Goal: Task Accomplishment & Management: Manage account settings

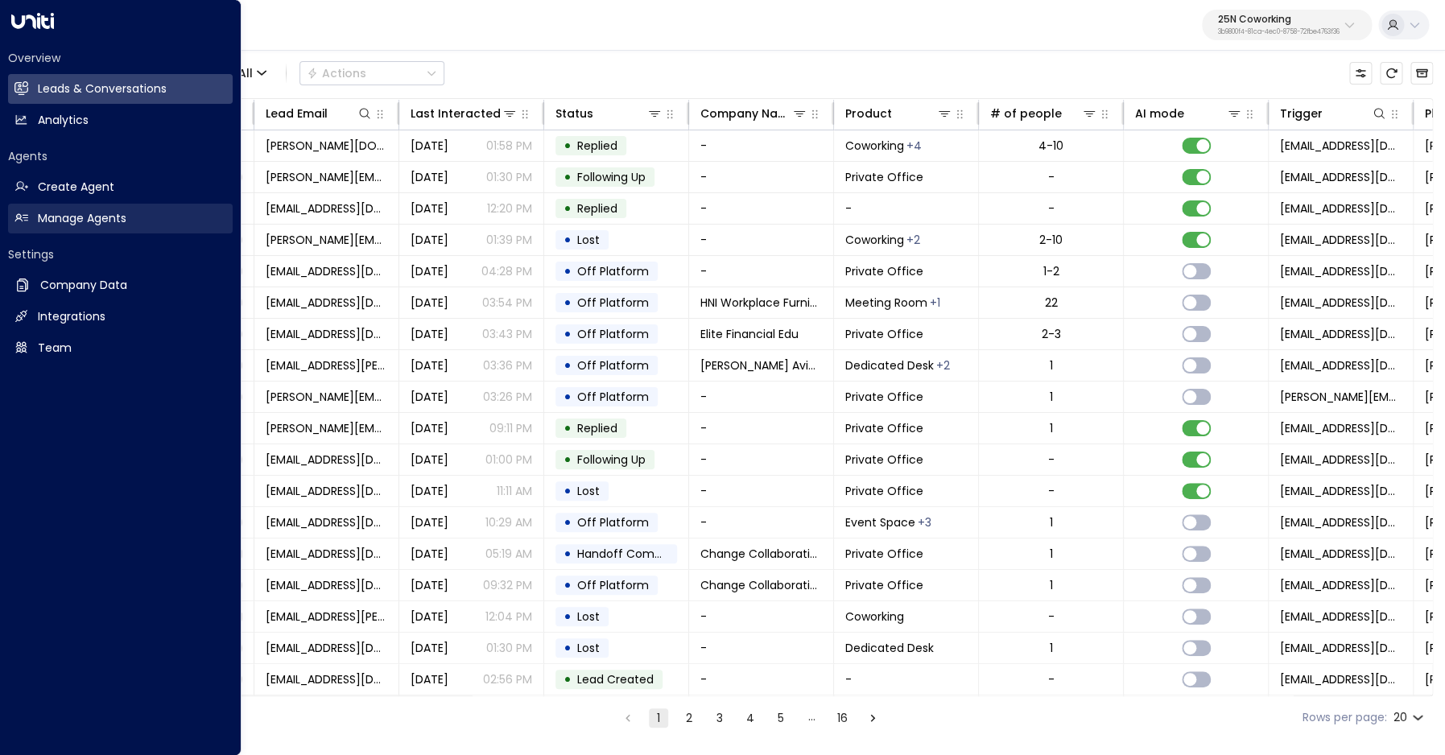
click at [34, 218] on link "Manage Agents Manage Agents" at bounding box center [120, 219] width 225 height 30
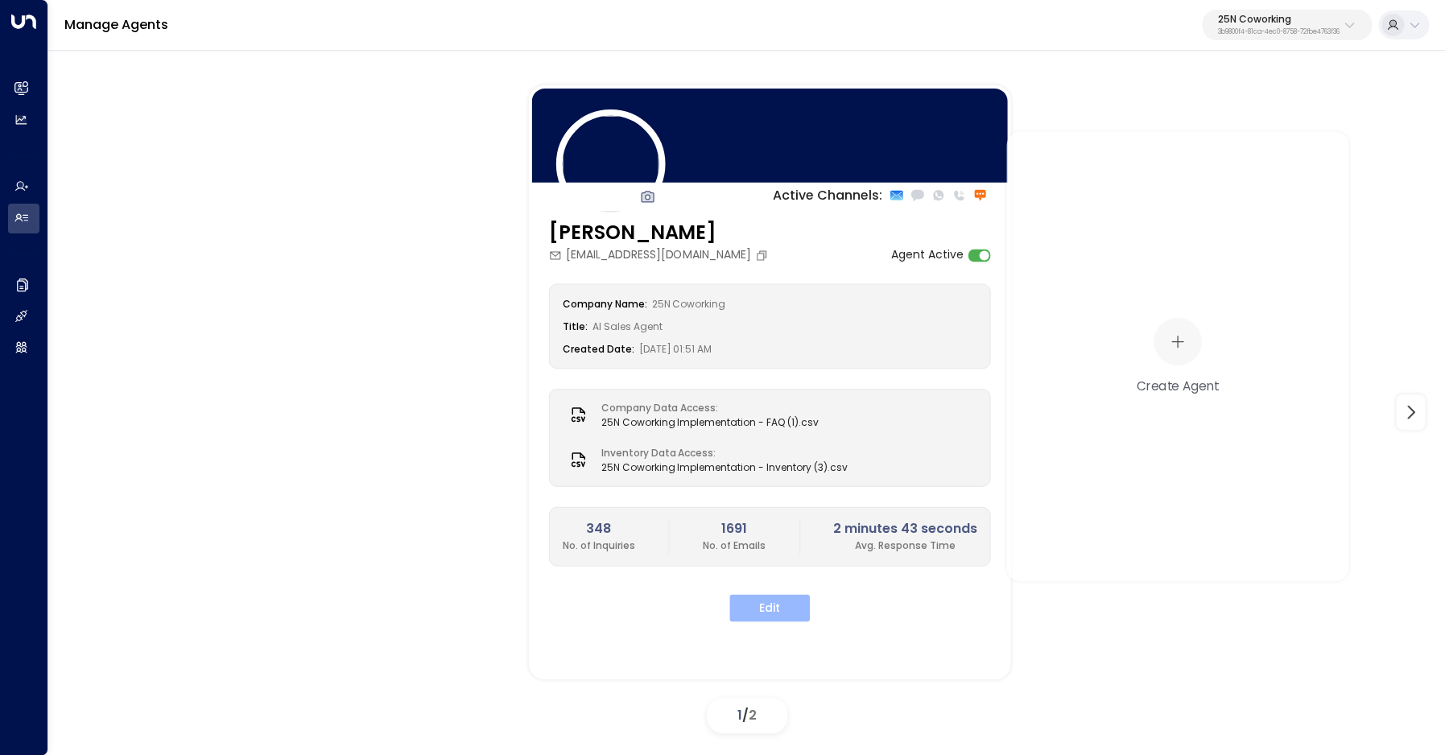
click at [788, 607] on button "Edit" at bounding box center [770, 607] width 81 height 27
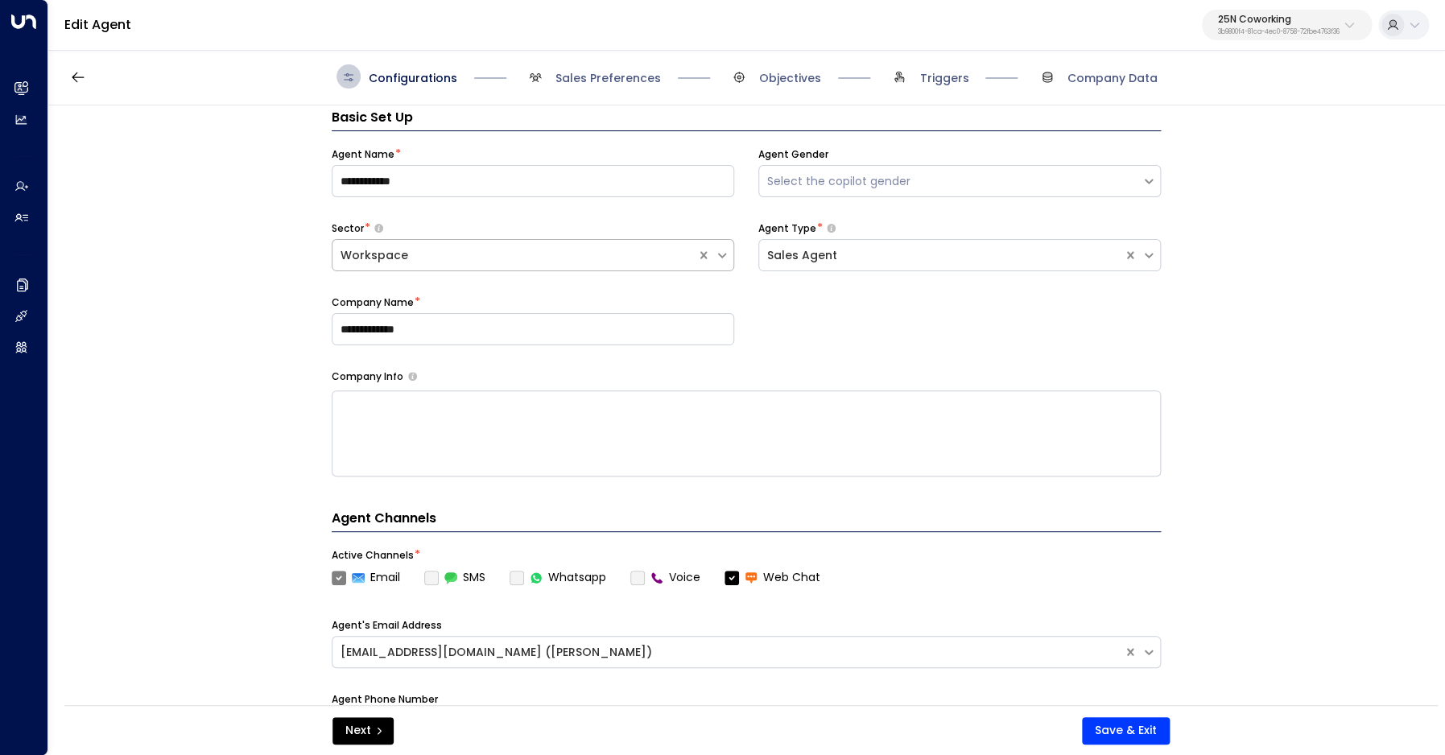
scroll to position [24, 0]
click at [598, 78] on span "Sales Preferences" at bounding box center [608, 78] width 105 height 16
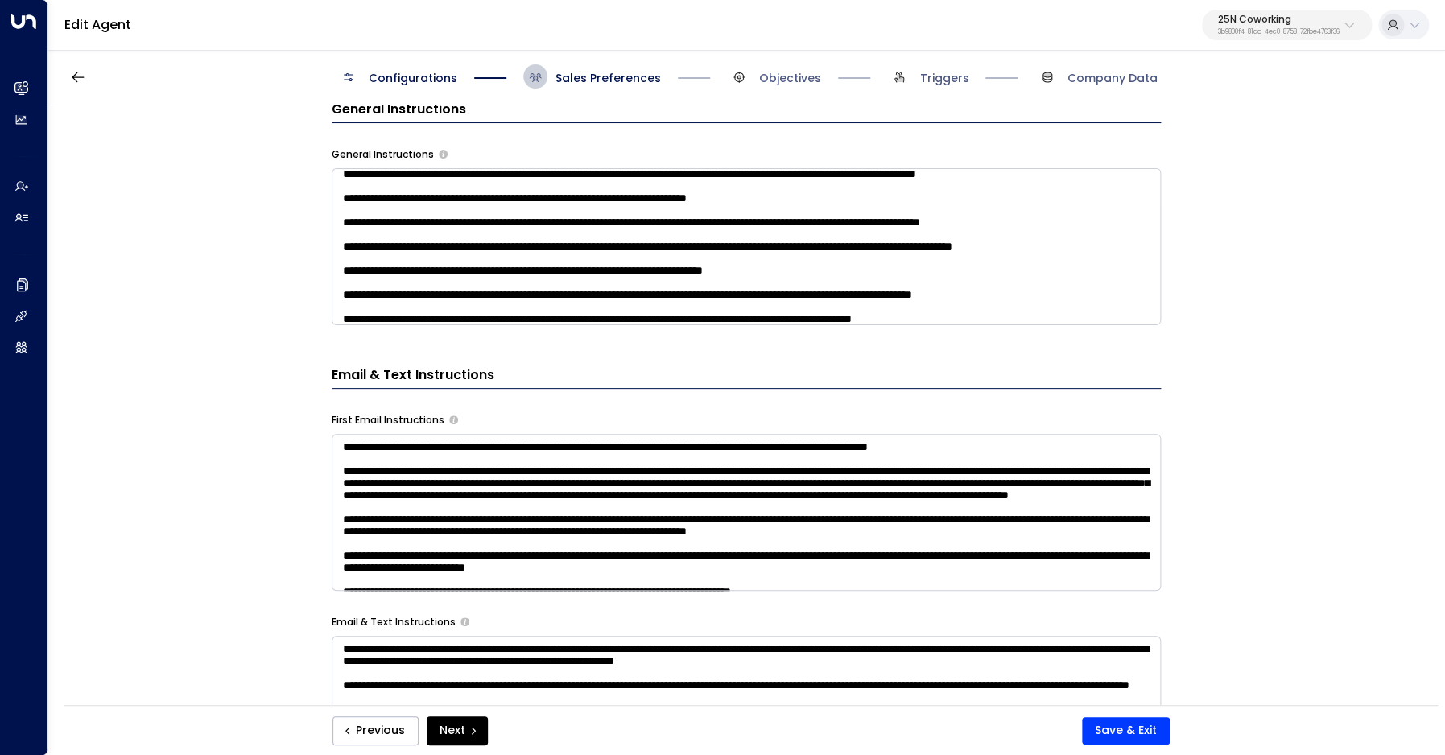
scroll to position [323, 0]
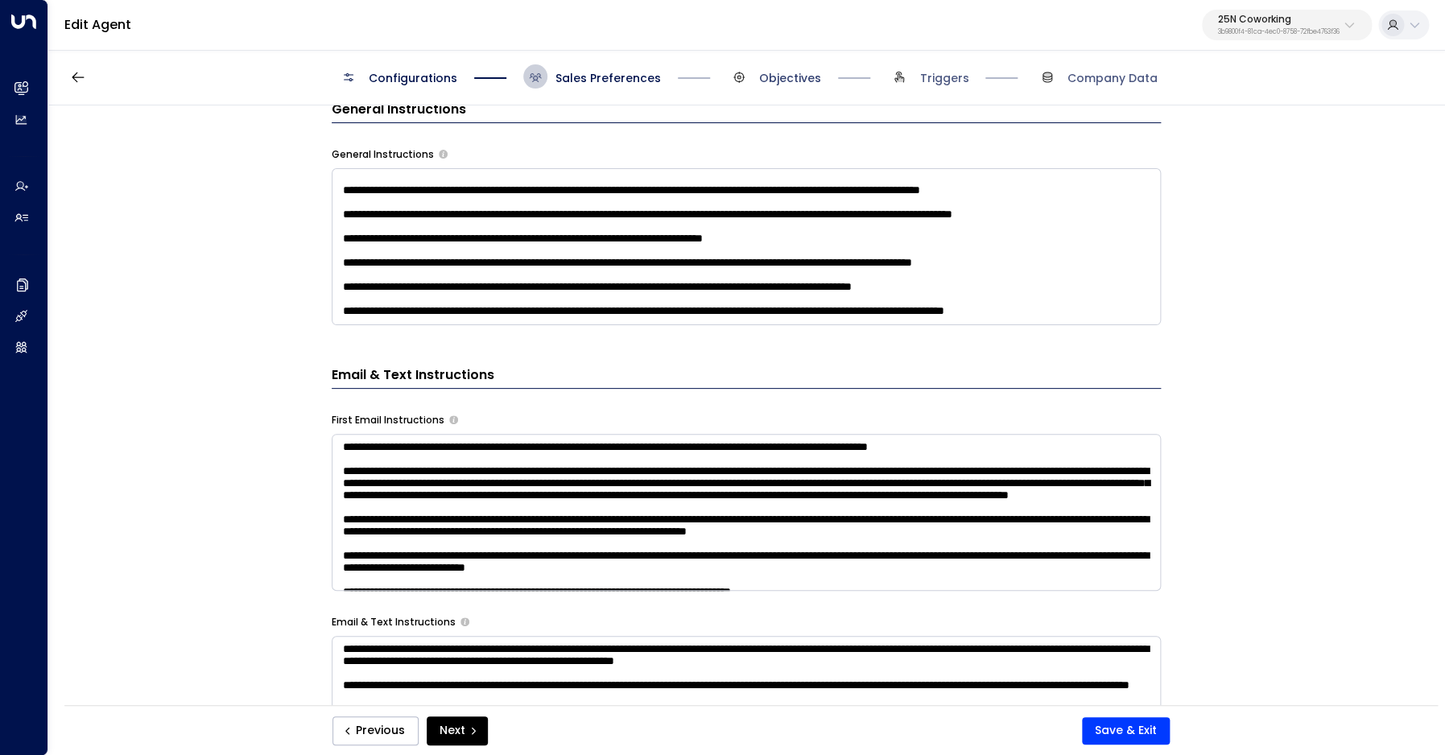
click at [767, 83] on span "Objectives" at bounding box center [790, 78] width 62 height 16
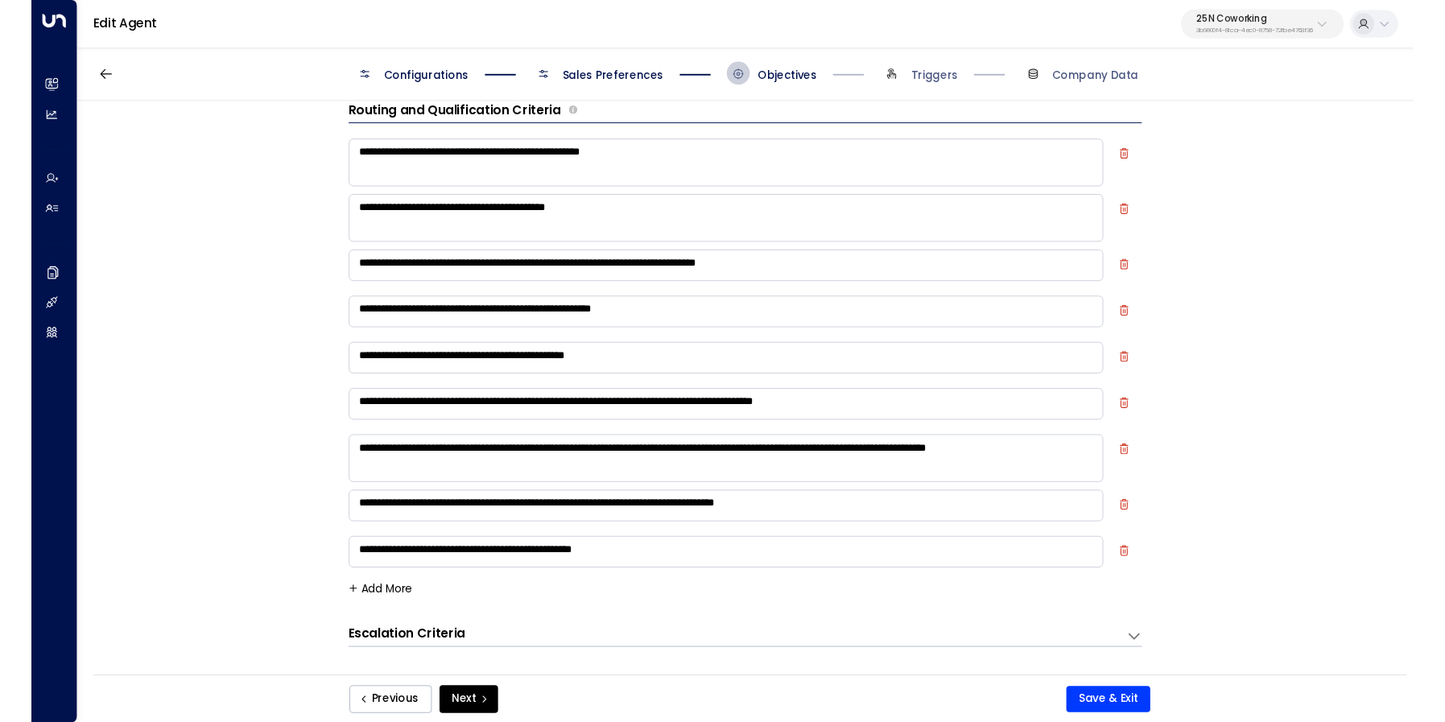
scroll to position [23, 0]
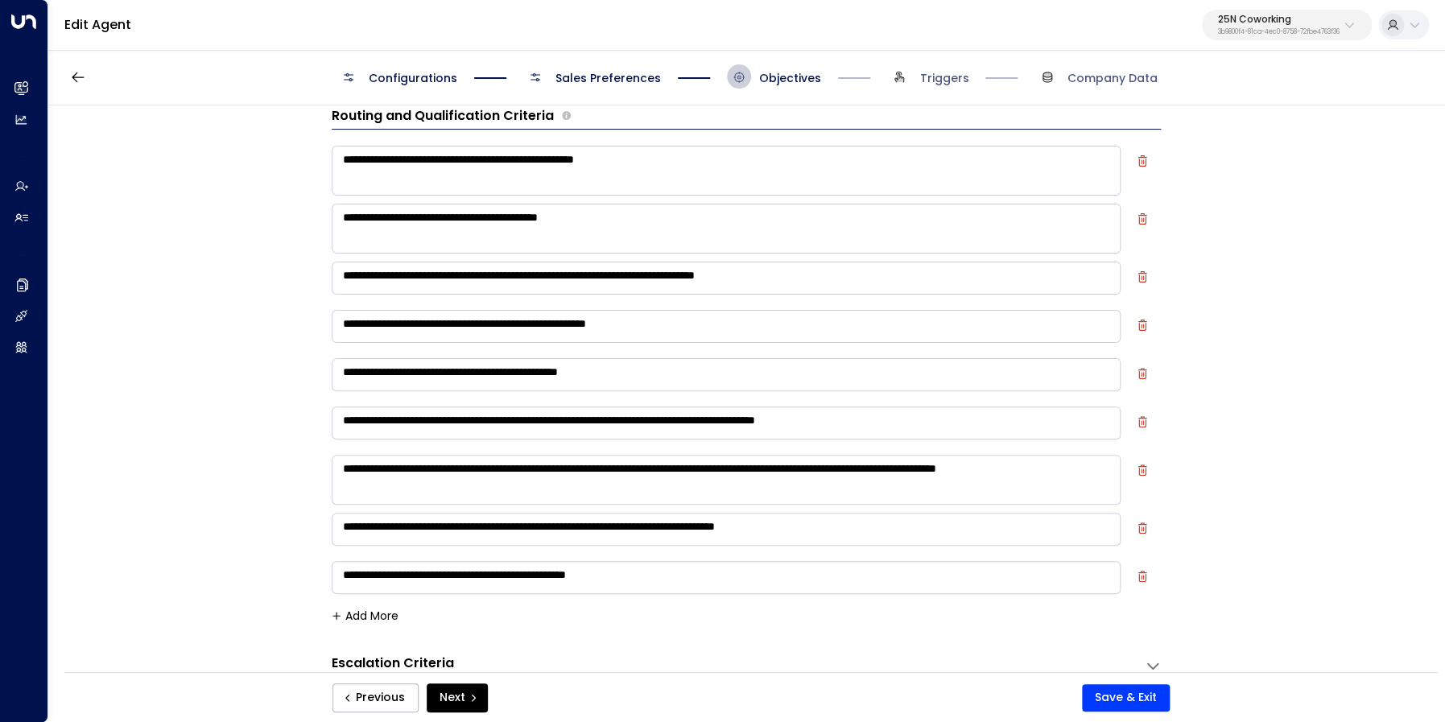
click at [1283, 23] on p "25N Coworking" at bounding box center [1279, 19] width 122 height 10
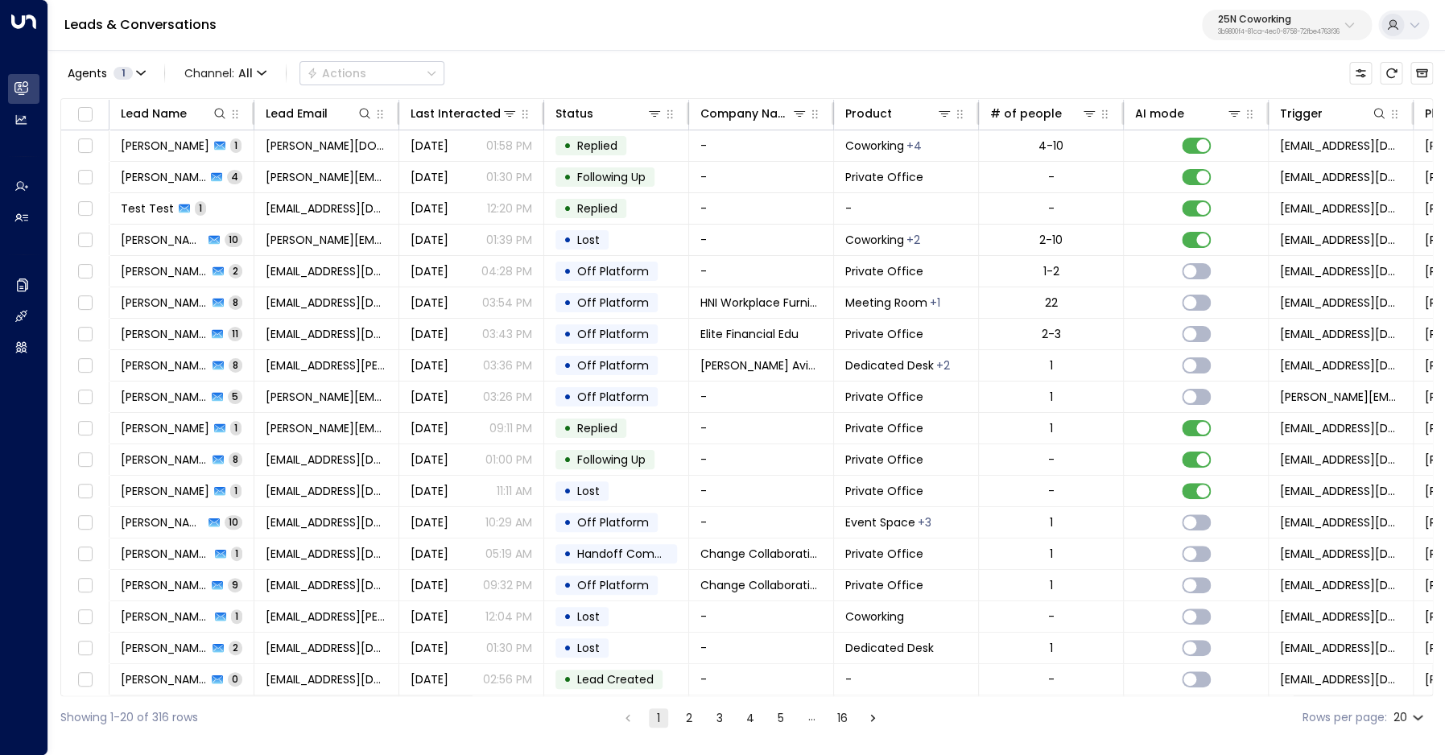
click at [1292, 39] on button "25N Coworking 3b9800f4-81ca-4ec0-8758-72fbe4763f36" at bounding box center [1287, 25] width 170 height 31
type input "***"
click at [1266, 134] on span "ID: 58c4b32c-92b1-4356-be9b-1247e2c02228" at bounding box center [1238, 137] width 224 height 14
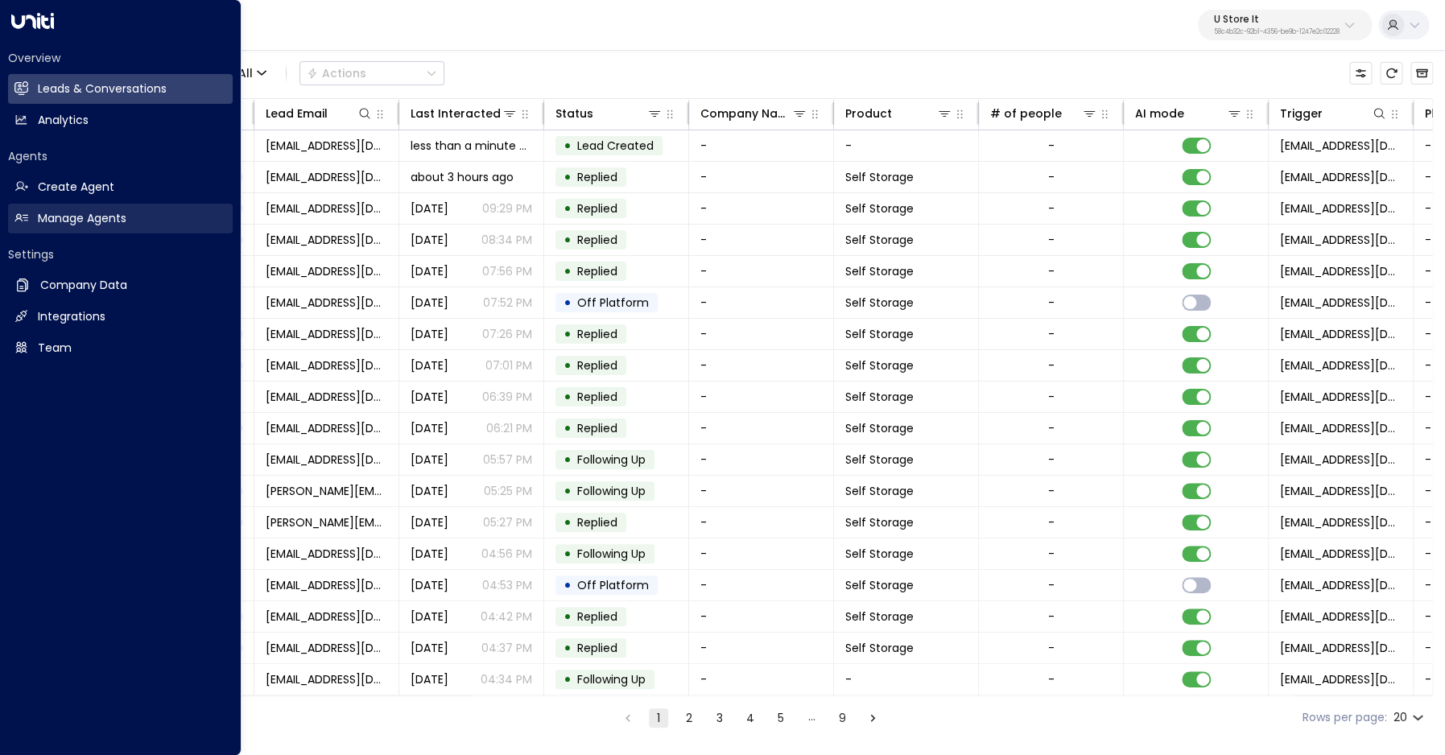
click at [64, 217] on h2 "Manage Agents" at bounding box center [82, 218] width 89 height 17
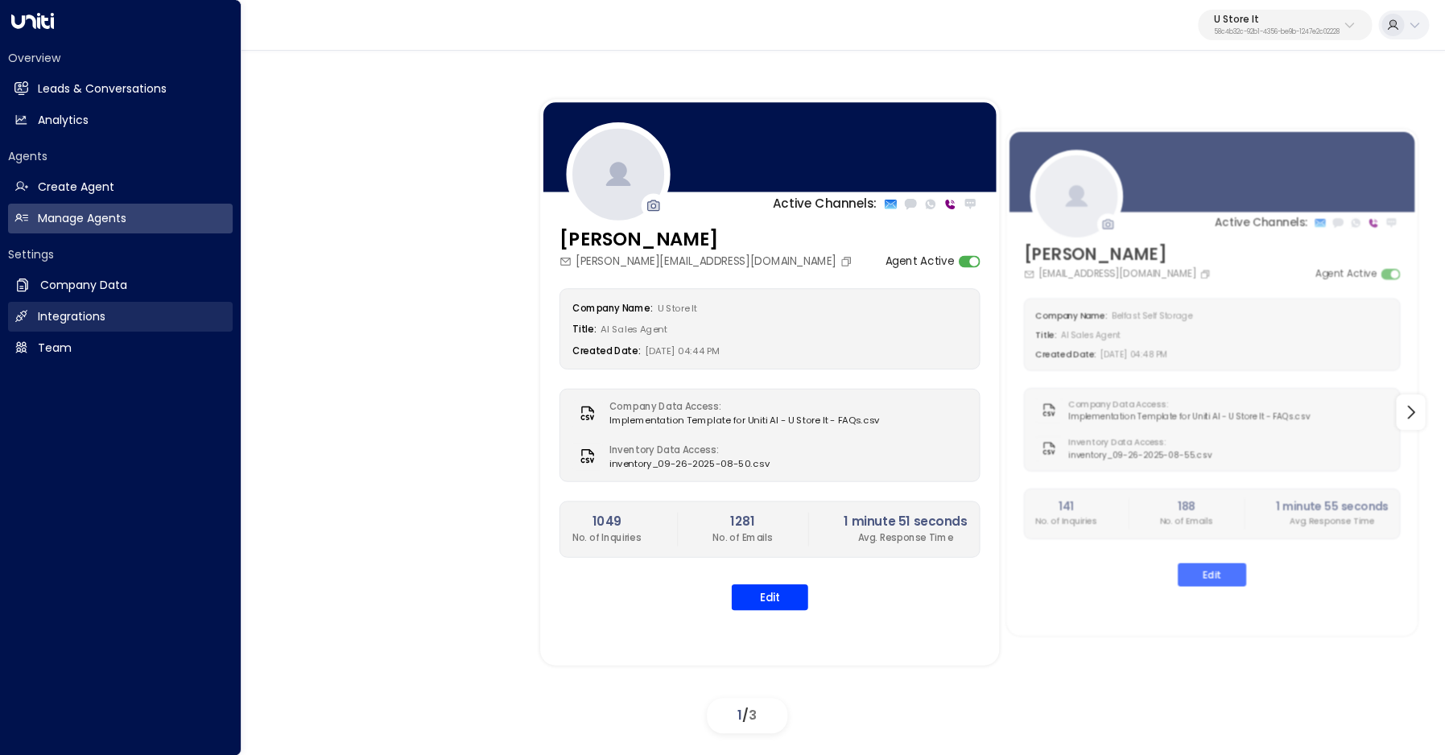
click at [56, 319] on h2 "Integrations" at bounding box center [72, 316] width 68 height 17
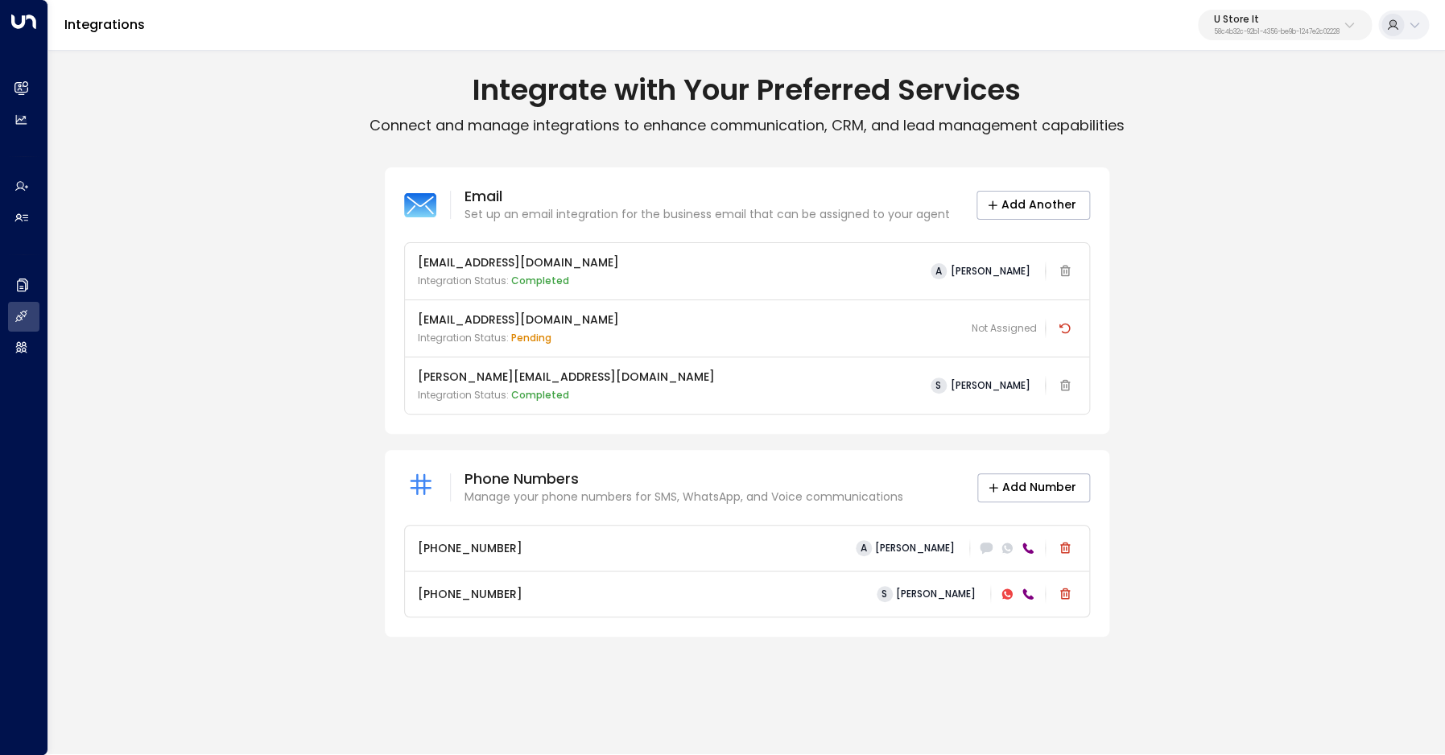
click at [464, 597] on p "[PHONE_NUMBER]" at bounding box center [470, 594] width 105 height 17
click at [1010, 593] on icon at bounding box center [1007, 594] width 10 height 10
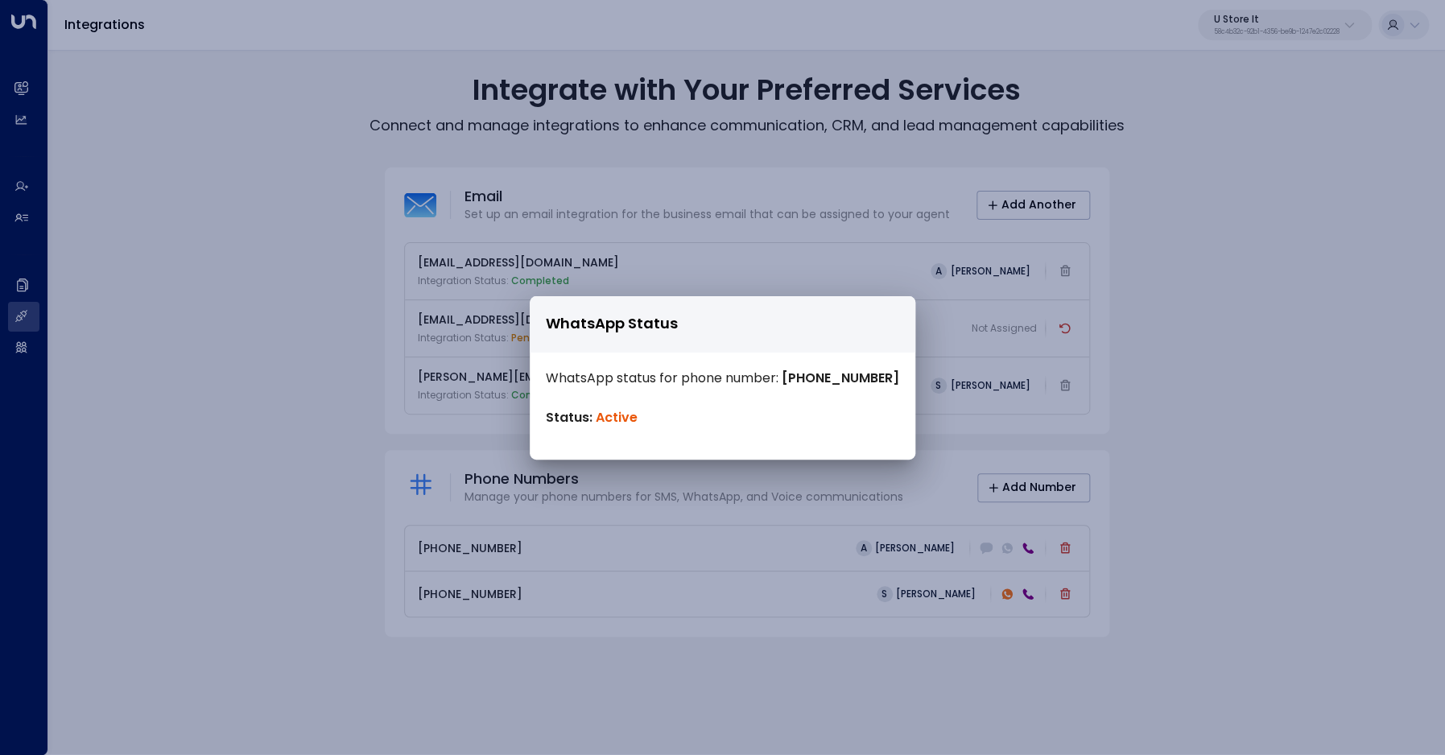
click at [1142, 262] on div "WhatsApp Status WhatsApp status for phone number: +35319128565 Status: Active" at bounding box center [722, 377] width 1445 height 755
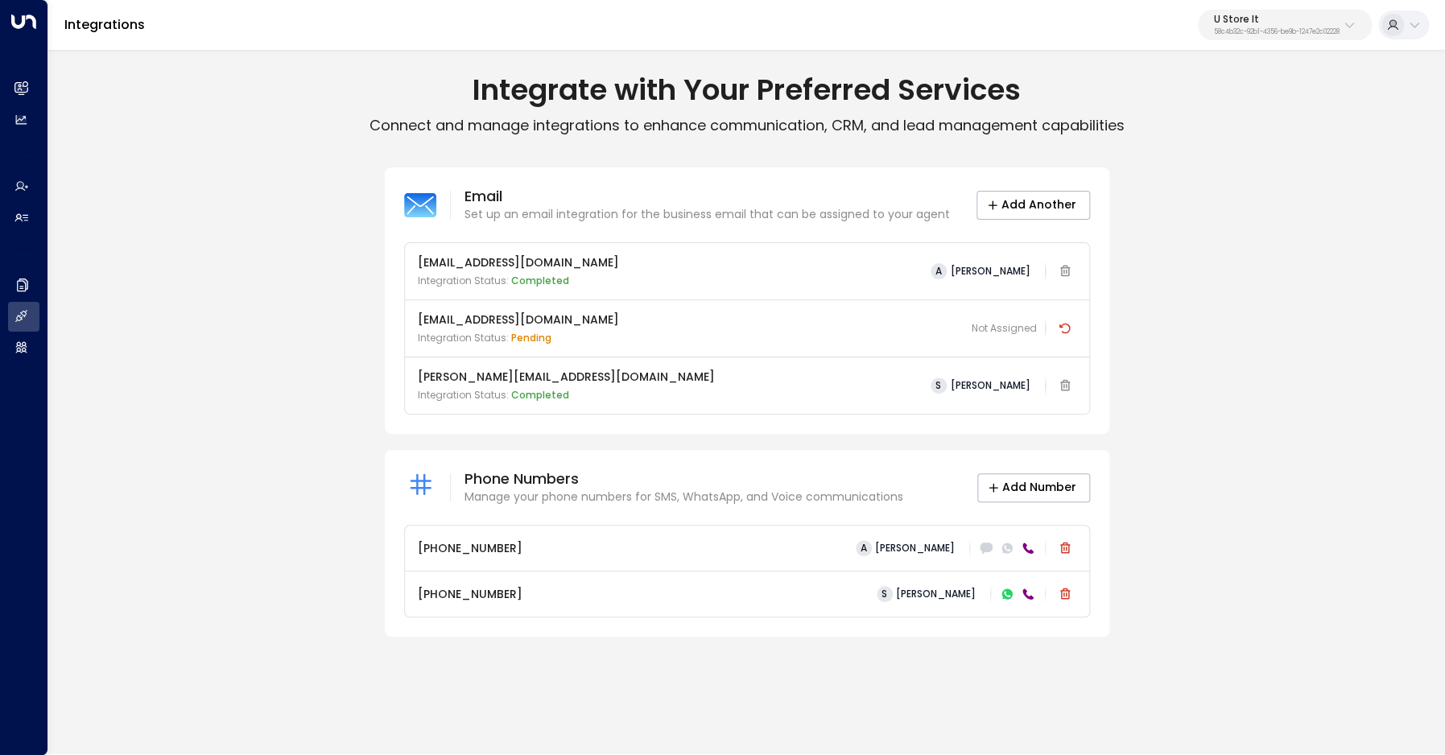
click at [1006, 595] on icon at bounding box center [1007, 594] width 6 height 6
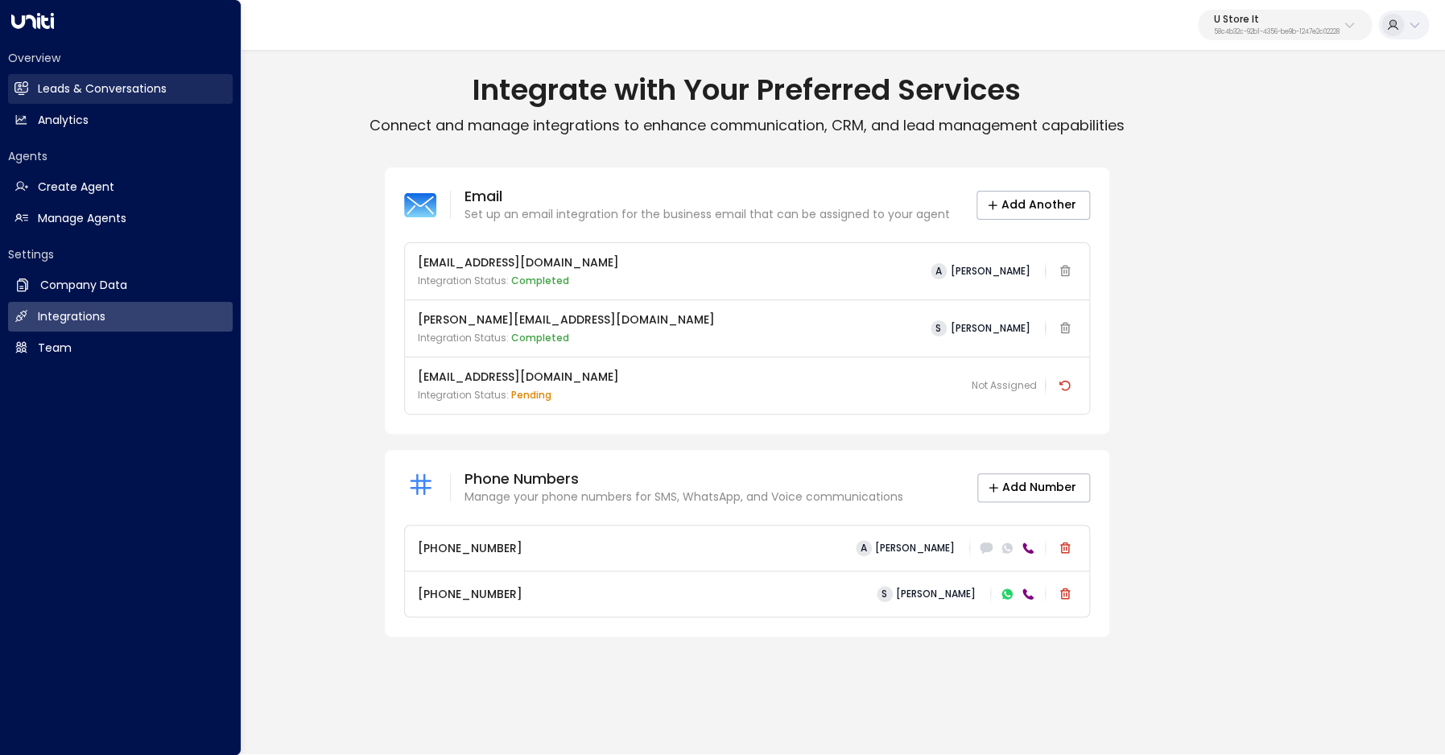
click at [35, 89] on link "Leads & Conversations Leads & Conversations" at bounding box center [120, 89] width 225 height 30
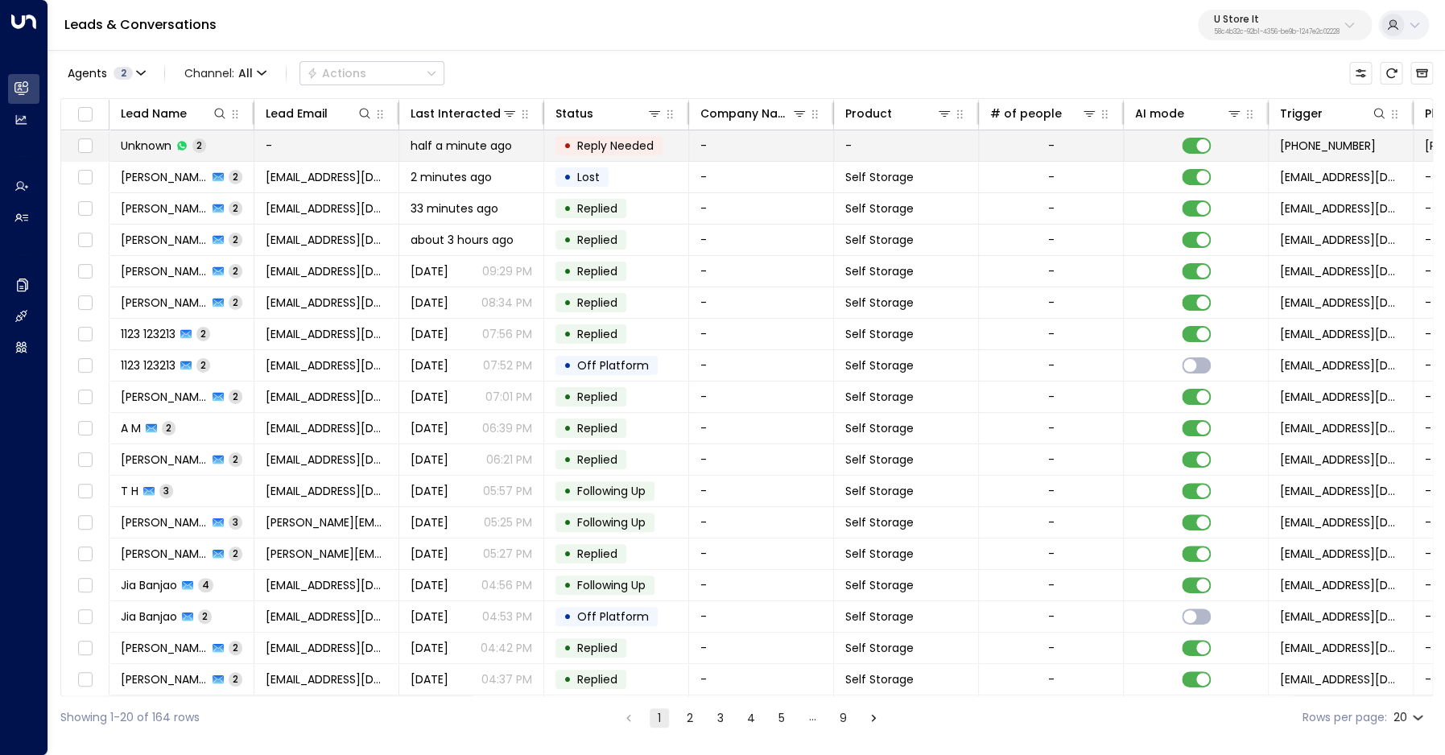
click at [162, 147] on span "Unknown" at bounding box center [146, 146] width 51 height 16
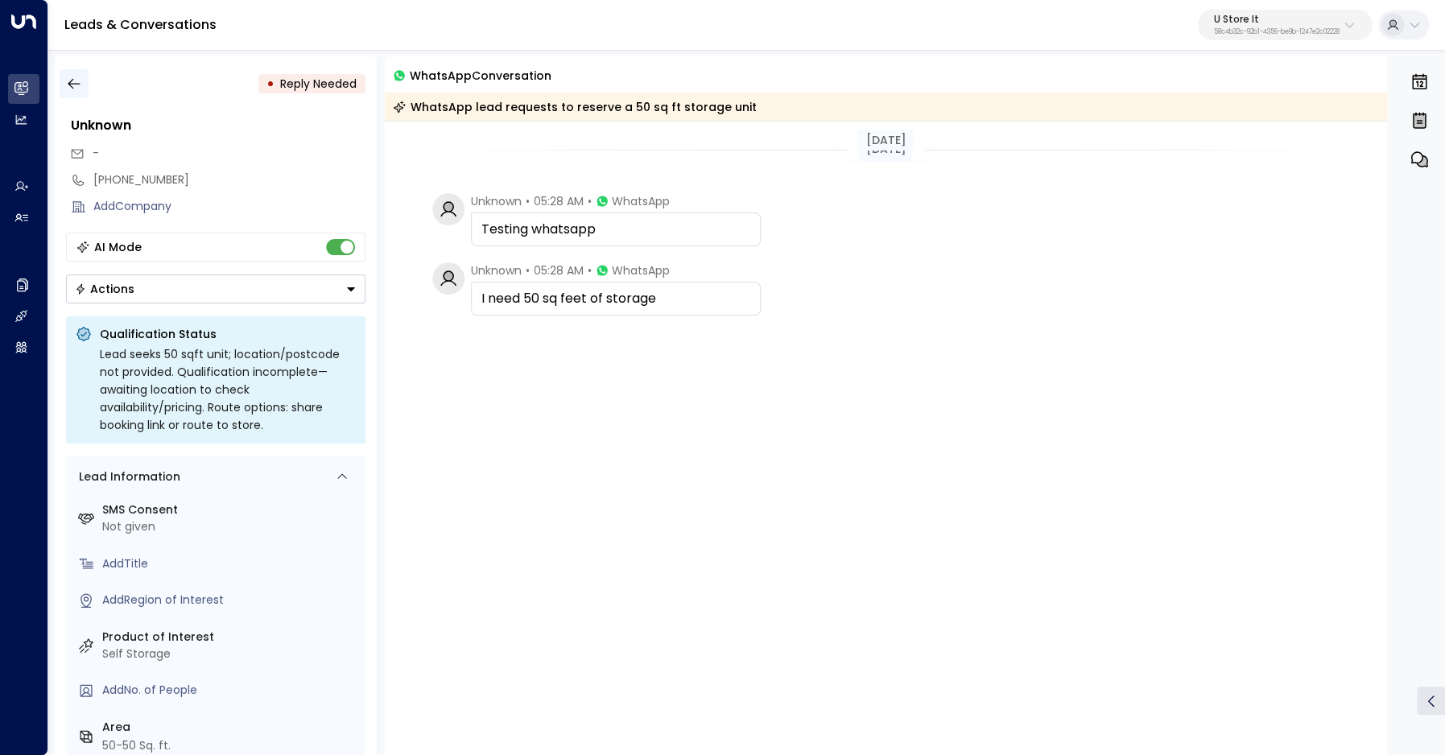
click at [72, 85] on icon "button" at bounding box center [74, 84] width 16 height 16
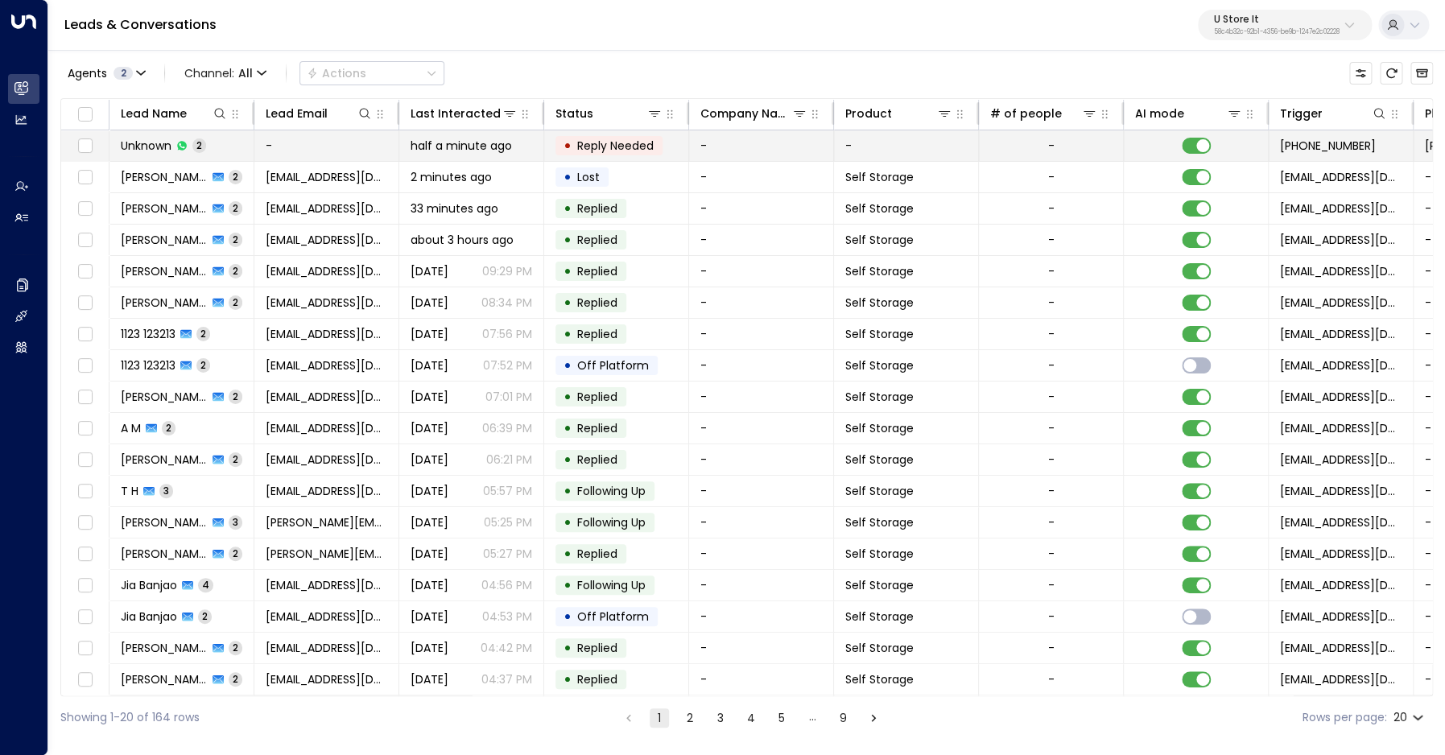
click at [155, 149] on span "Unknown" at bounding box center [146, 146] width 51 height 16
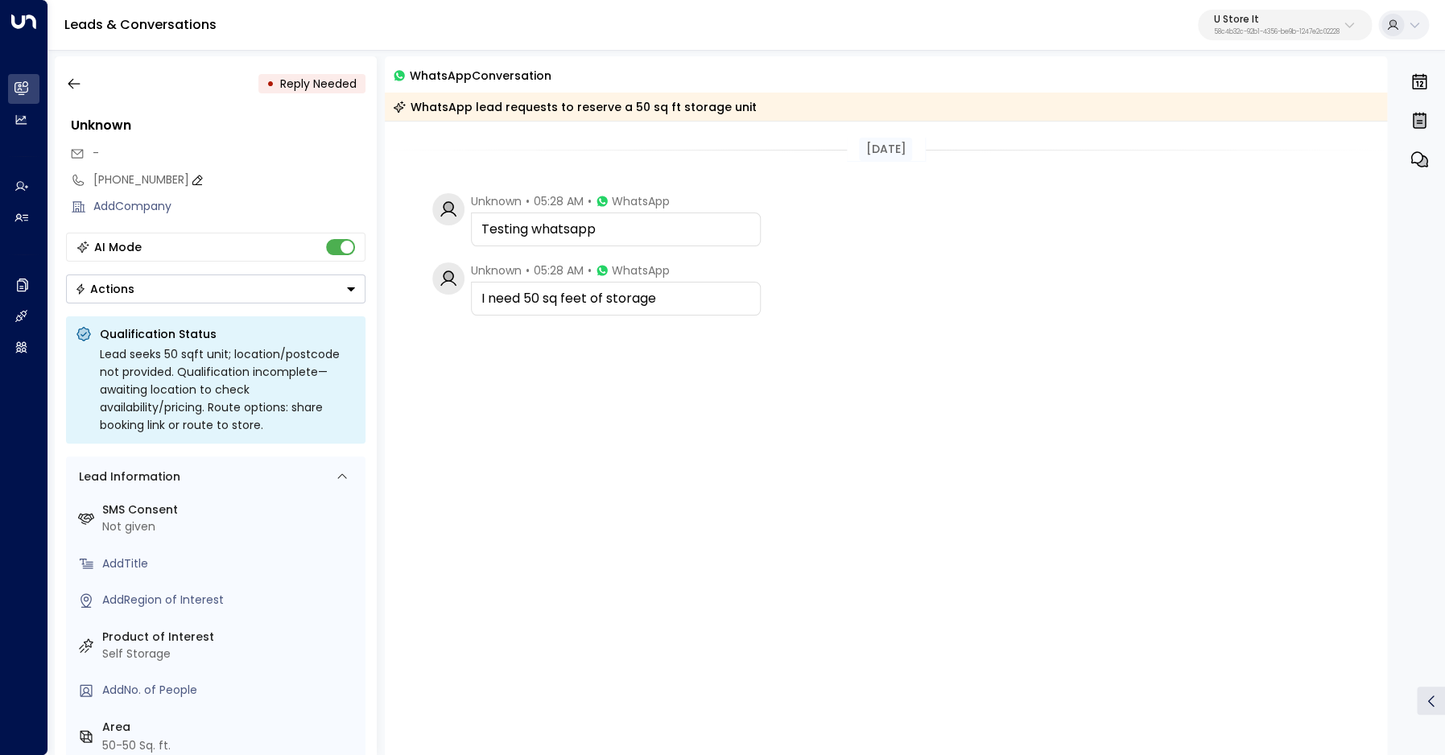
click at [125, 180] on div "[PHONE_NUMBER]" at bounding box center [229, 180] width 272 height 17
click at [125, 180] on input "**********" at bounding box center [226, 180] width 267 height 17
click at [75, 85] on icon "button" at bounding box center [74, 84] width 16 height 16
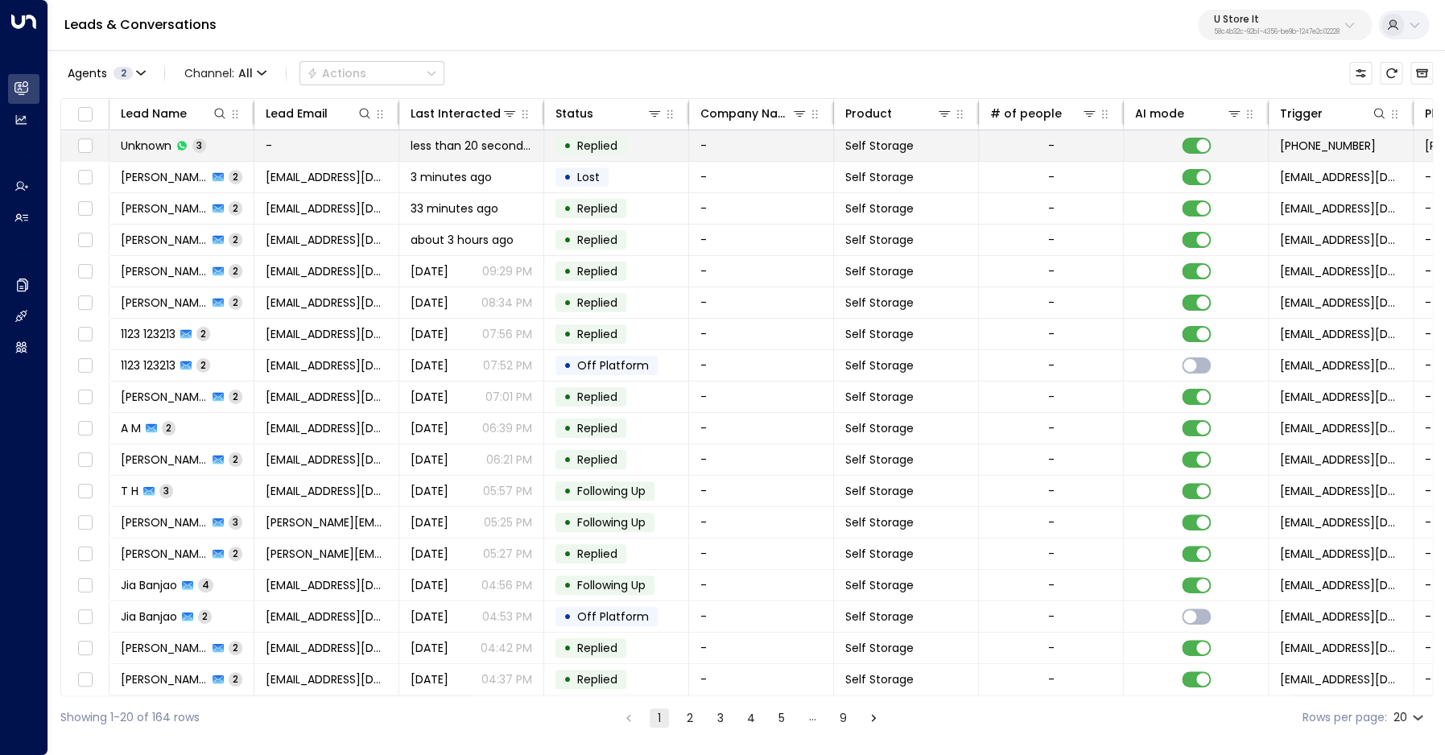
click at [158, 149] on span "Unknown" at bounding box center [146, 146] width 51 height 16
